Goal: Information Seeking & Learning: Learn about a topic

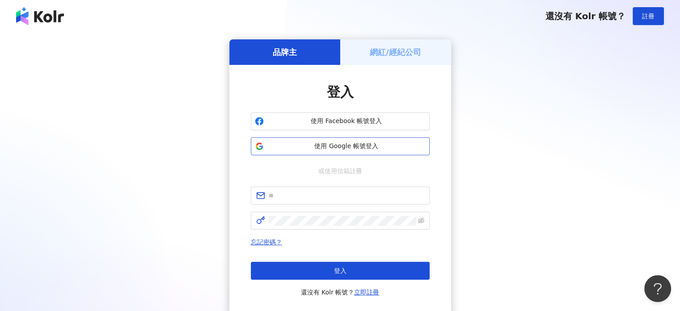
click at [310, 148] on span "使用 Google 帳號登入" at bounding box center [347, 146] width 158 height 9
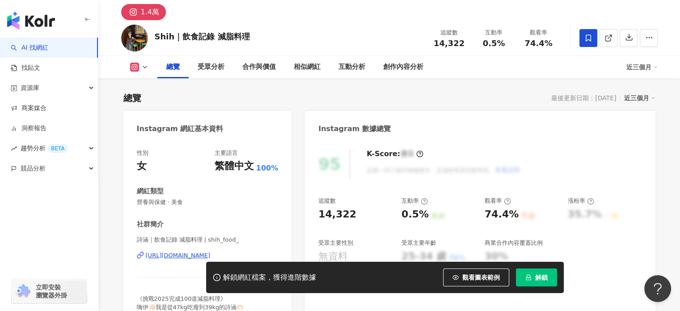
scroll to position [45, 0]
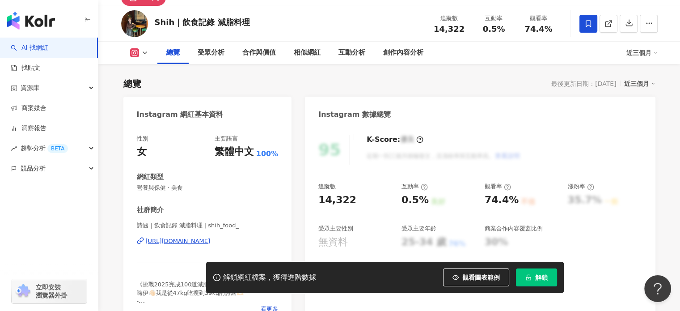
click at [187, 242] on div "https://www.instagram.com/shih_food_/" at bounding box center [178, 241] width 65 height 8
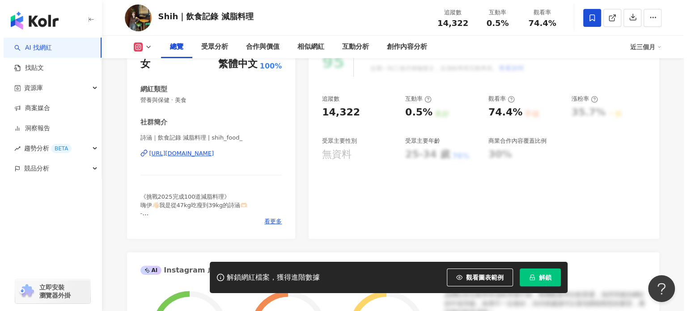
scroll to position [134, 0]
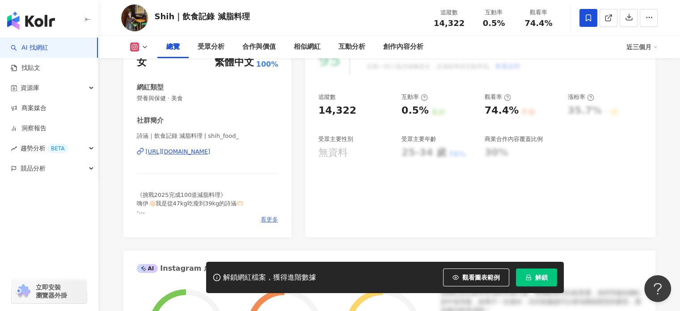
click at [268, 219] on span "看更多" at bounding box center [269, 220] width 17 height 8
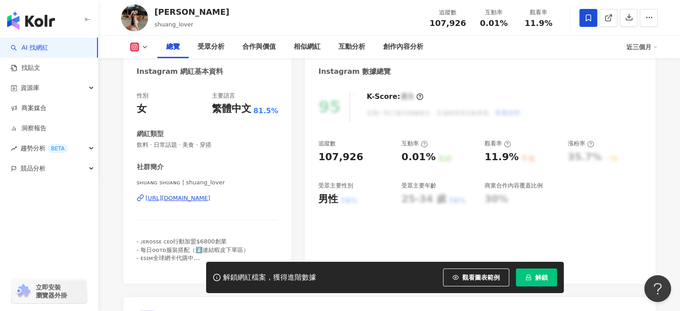
scroll to position [89, 0]
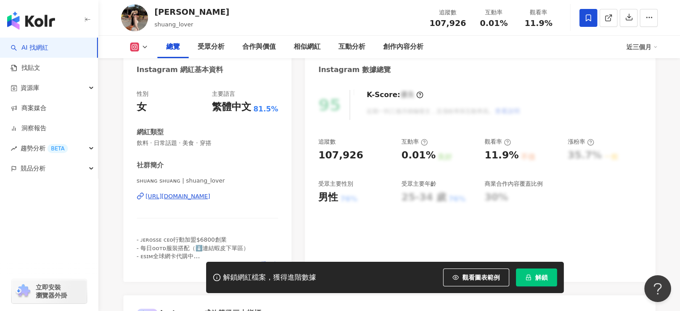
click at [254, 79] on div "Instagram 網紅基本資料" at bounding box center [207, 66] width 169 height 29
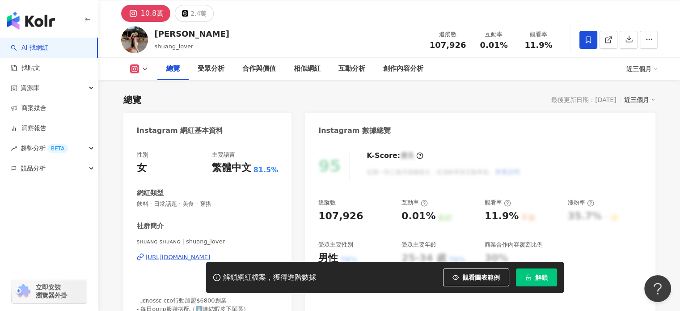
scroll to position [45, 0]
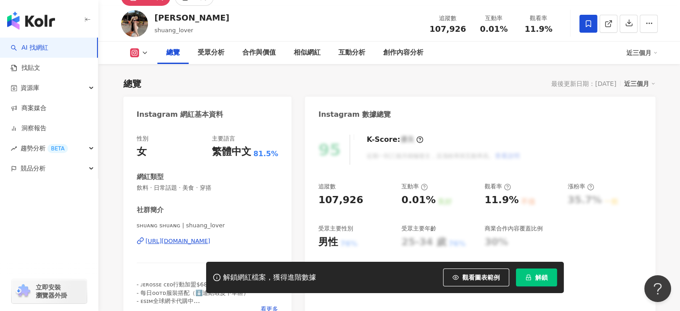
click at [188, 246] on div "ꜱʜᴜᴀɴɢ ꜱʜᴜᴀɴɢ | shuang_lover https://www.instagram.com/shuang_lover/" at bounding box center [208, 247] width 142 height 52
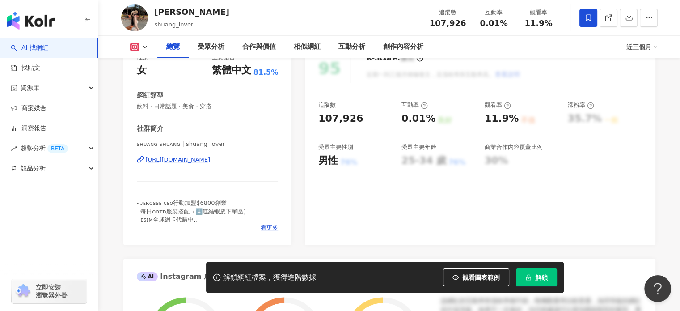
scroll to position [134, 0]
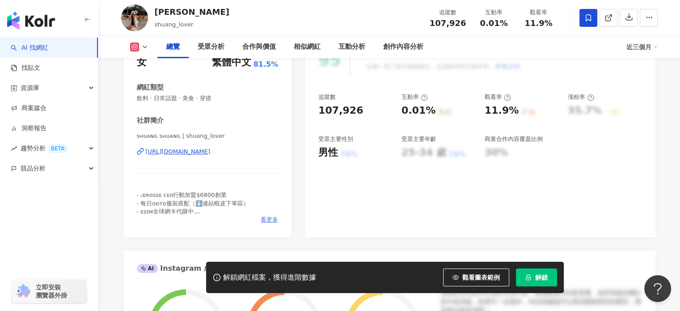
click at [268, 221] on span "看更多" at bounding box center [269, 220] width 17 height 8
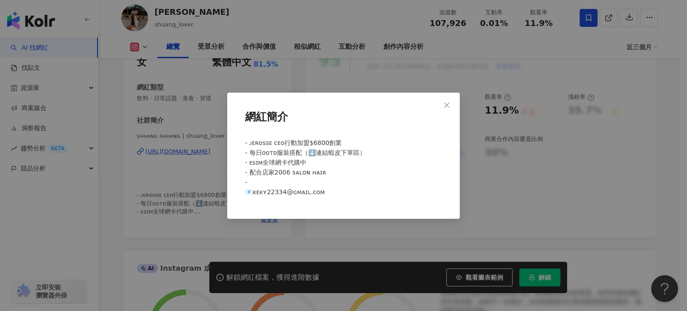
click at [206, 143] on div "網紅簡介 - ᴊᴇʀᴏssᴇ ᴄᴇᴏ行動加盟$6800創業 - 每日ᴏᴏᴛᴅ服裝搭配（⬇️連結蝦皮下單區） - ᴇꜱɪᴍ全球網卡代購中 - 配合店家𝟤𝟢𝟢𝟨 …" at bounding box center [343, 155] width 687 height 311
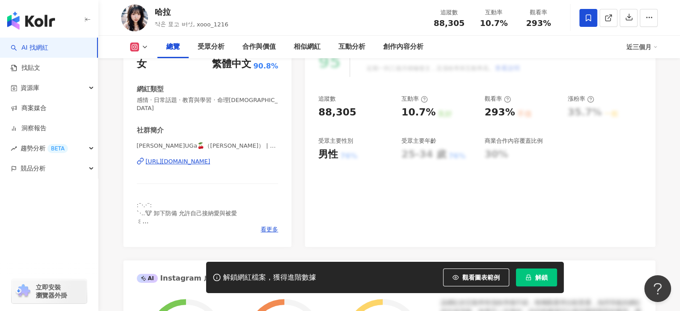
scroll to position [134, 0]
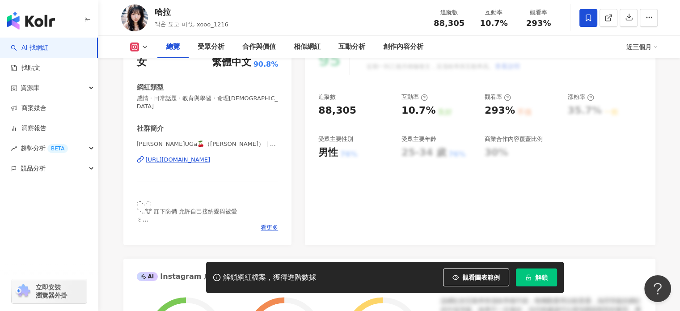
click at [176, 156] on div "https://www.instagram.com/xooo_1216/" at bounding box center [178, 160] width 65 height 8
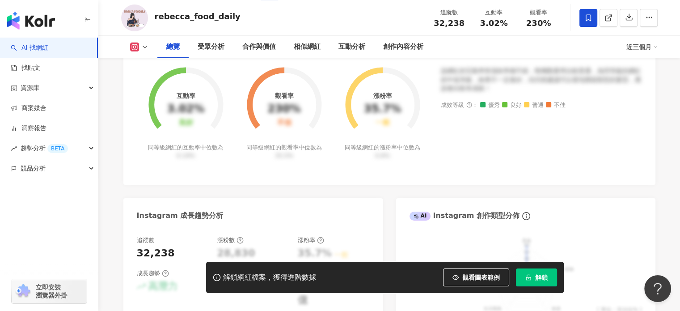
scroll to position [132, 0]
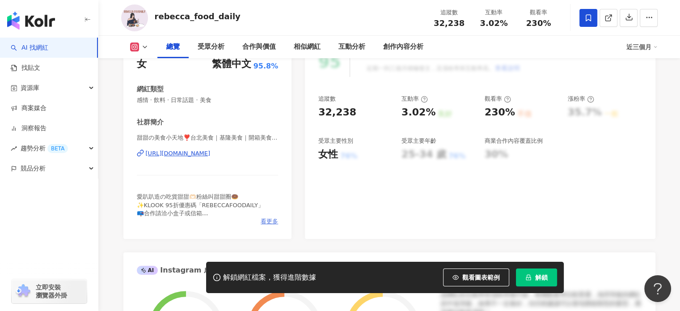
click at [265, 220] on span "看更多" at bounding box center [269, 221] width 17 height 8
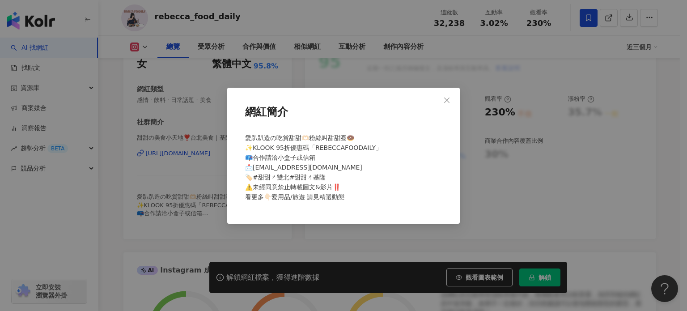
click at [185, 182] on div "網紅簡介 愛趴趴造の吃貨甜甜🫶🏻粉絲叫甜甜圈🍩 ✨KLOOK 95折優惠碼「REBECCAFOODAILY」 📪合作請洽小盒子或信箱 📩rebeccaliao…" at bounding box center [343, 155] width 687 height 311
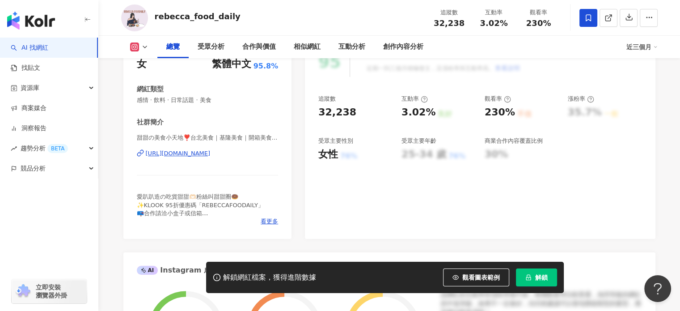
click at [188, 151] on div "https://www.instagram.com/rebecca_food_daily/" at bounding box center [178, 153] width 65 height 8
click at [269, 225] on span "看更多" at bounding box center [269, 221] width 17 height 8
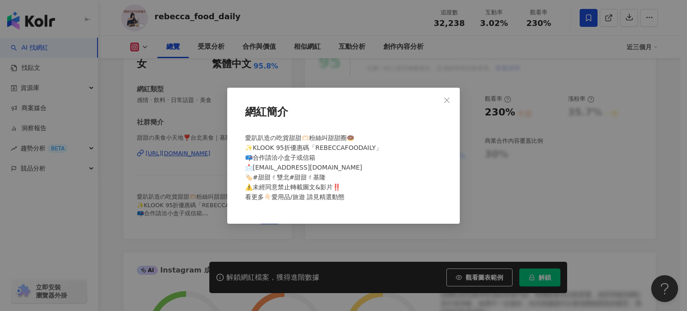
click at [204, 29] on div "網紅簡介 愛趴趴造の吃貨甜甜🫶🏻粉絲叫甜甜圈🍩 ✨KLOOK 95折優惠碼「REBECCAFOODAILY」 📪合作請洽小盒子或信箱 📩rebeccaliao…" at bounding box center [343, 155] width 687 height 311
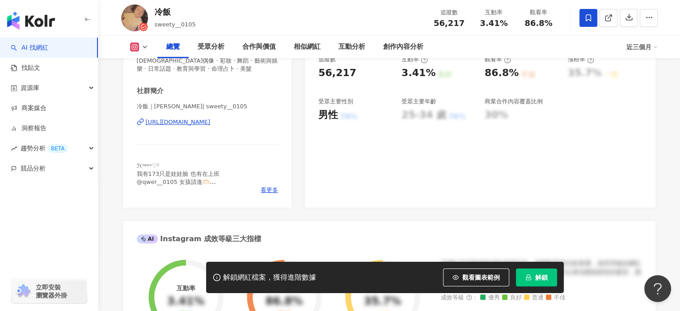
scroll to position [179, 0]
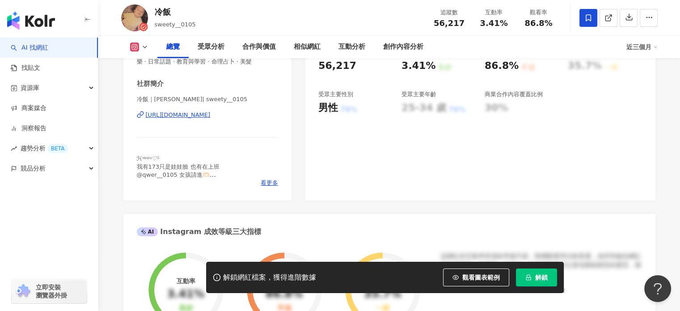
click at [200, 115] on div "https://www.instagram.com/sweety__0105/" at bounding box center [178, 115] width 65 height 8
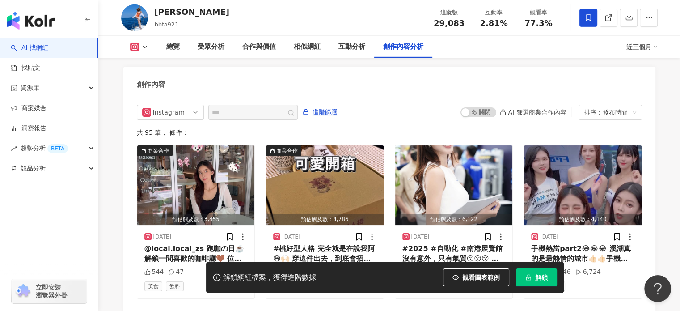
scroll to position [2730, 0]
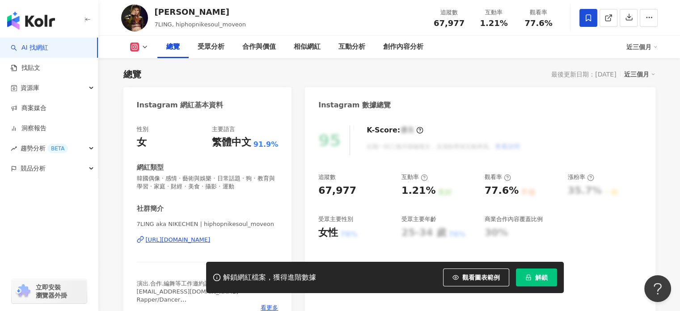
scroll to position [89, 0]
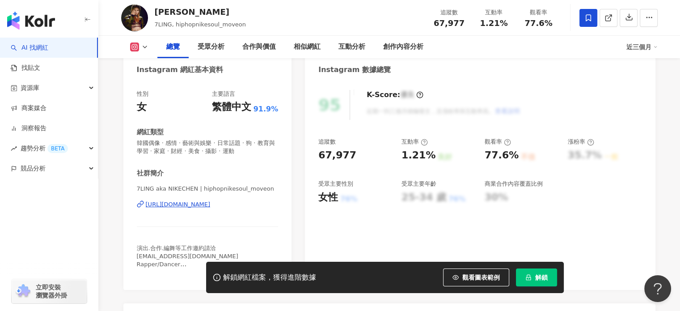
click at [179, 204] on div "[URL][DOMAIN_NAME]" at bounding box center [178, 204] width 65 height 8
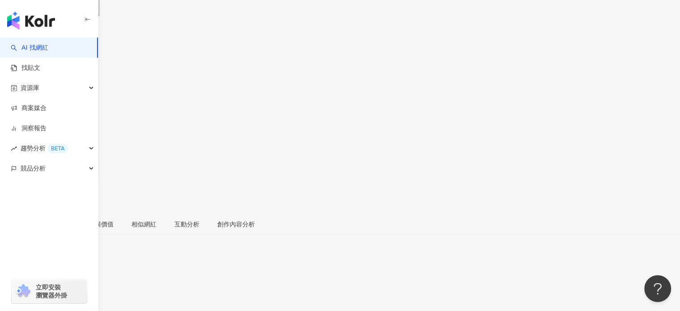
scroll to position [91, 0]
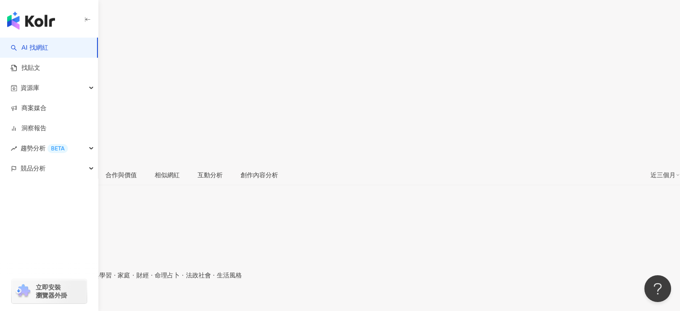
click at [79, 300] on div "https://www.instagram.com/imseriou/" at bounding box center [44, 303] width 70 height 7
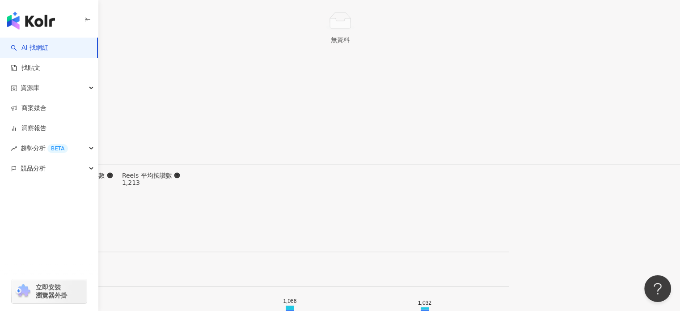
scroll to position [2809, 0]
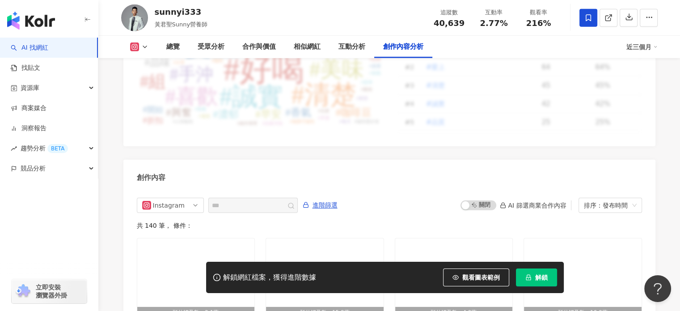
scroll to position [2840, 0]
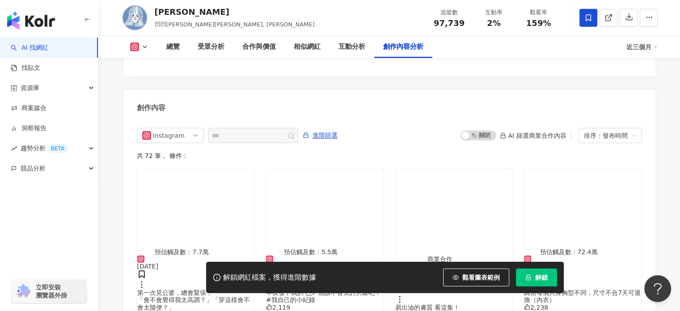
scroll to position [2817, 0]
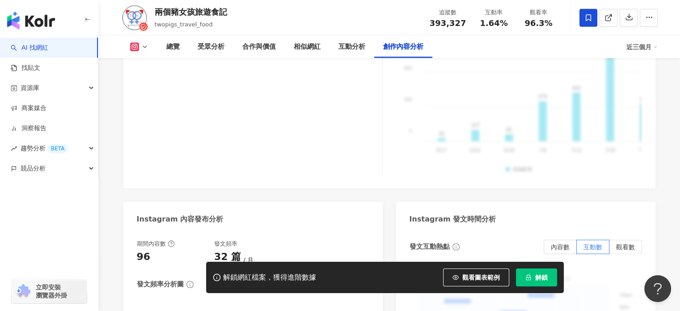
scroll to position [2813, 0]
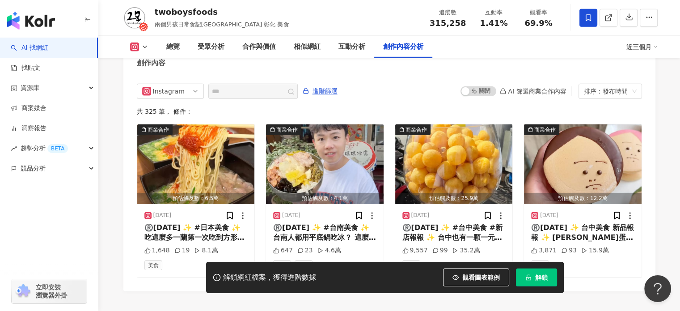
scroll to position [2811, 0]
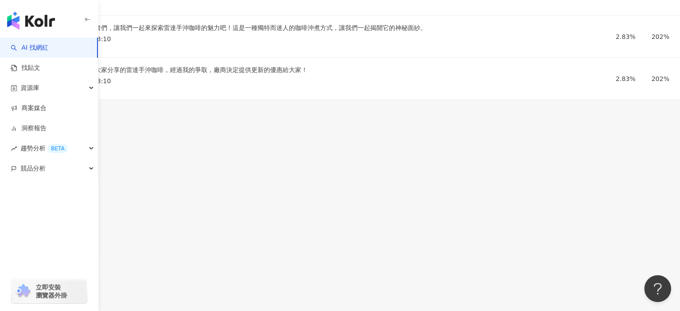
scroll to position [2755, 0]
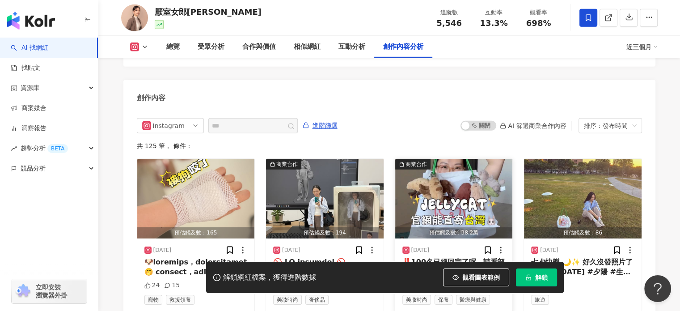
scroll to position [2805, 0]
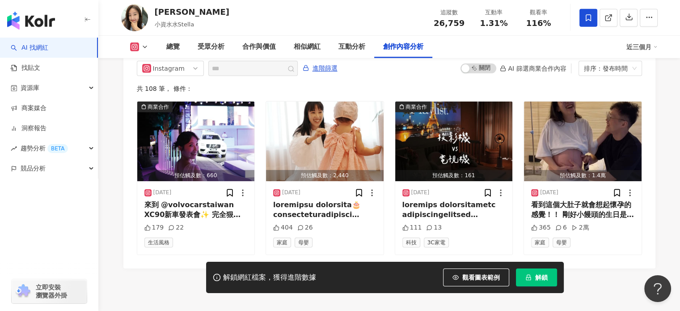
scroll to position [2824, 0]
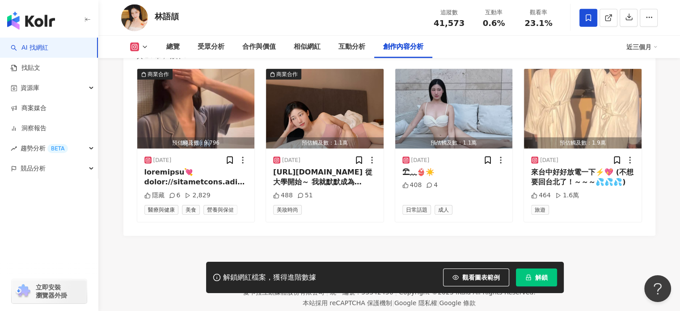
scroll to position [2813, 0]
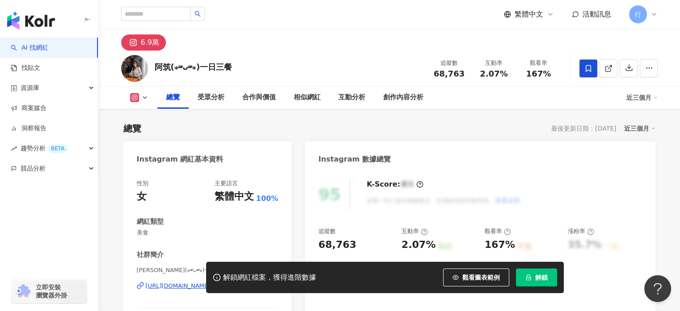
scroll to position [2811, 0]
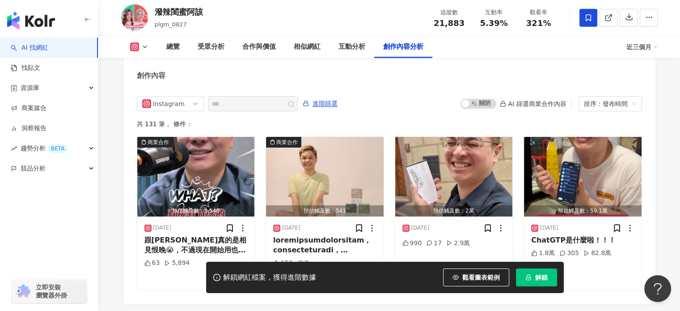
scroll to position [2740, 0]
